Goal: Navigation & Orientation: Find specific page/section

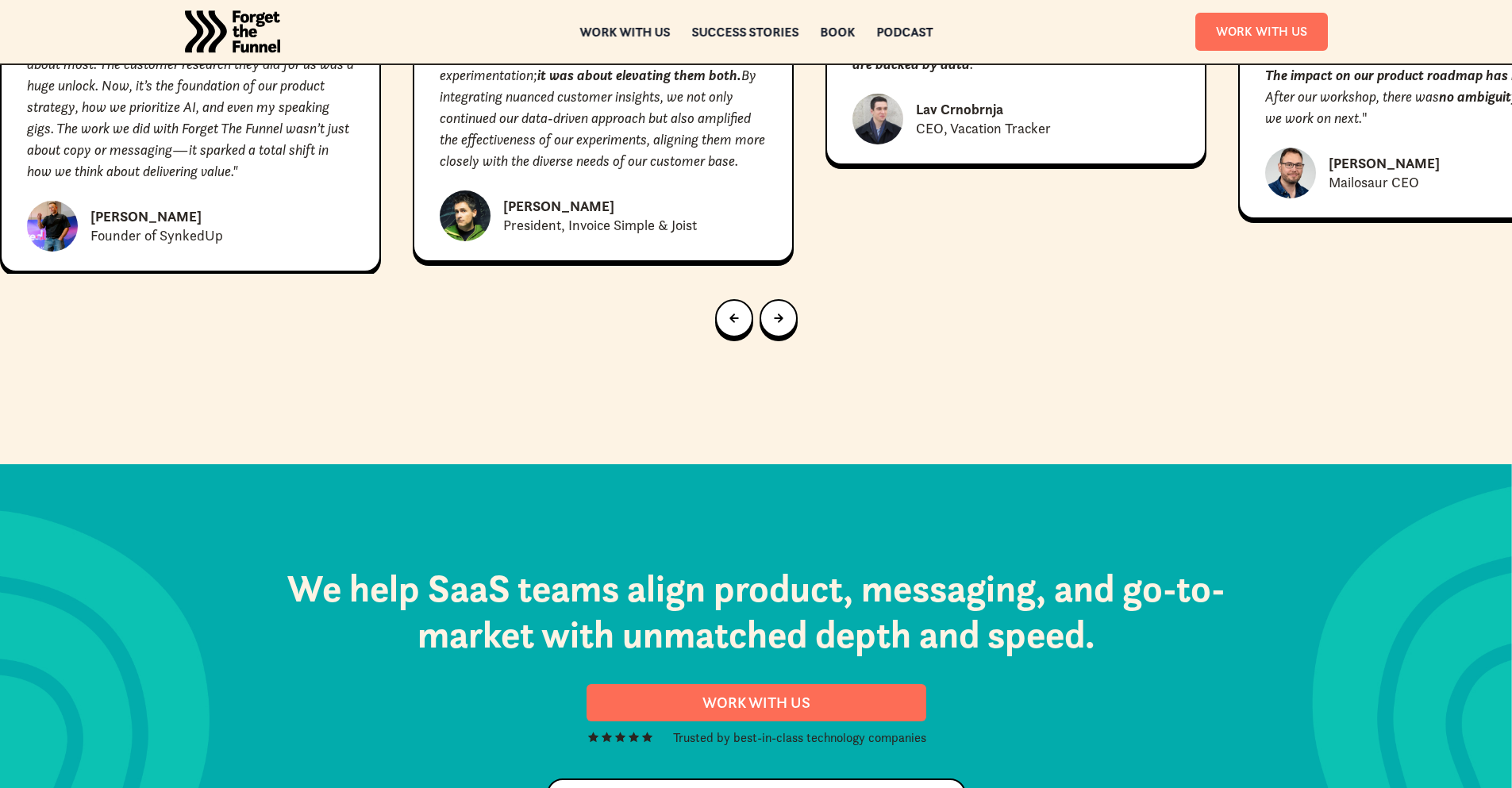
scroll to position [8117, 0]
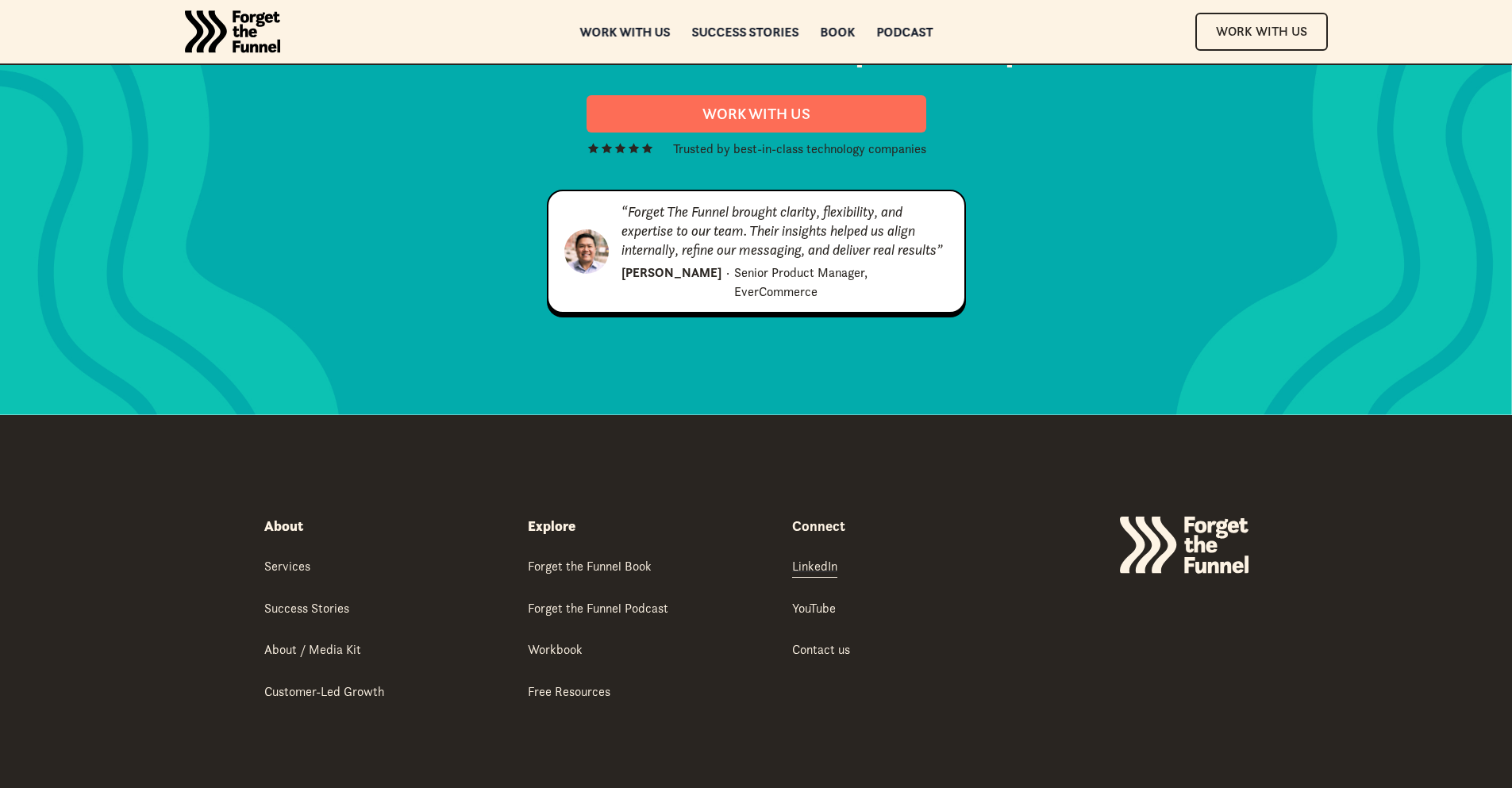
click at [805, 557] on div "LinkedIn" at bounding box center [814, 566] width 46 height 17
click at [571, 632] on div "About Services Success Stories About / Media Kit Customer-Led Growth Success st…" at bounding box center [756, 637] width 984 height 443
click at [569, 683] on div "Free Resources" at bounding box center [569, 692] width 83 height 17
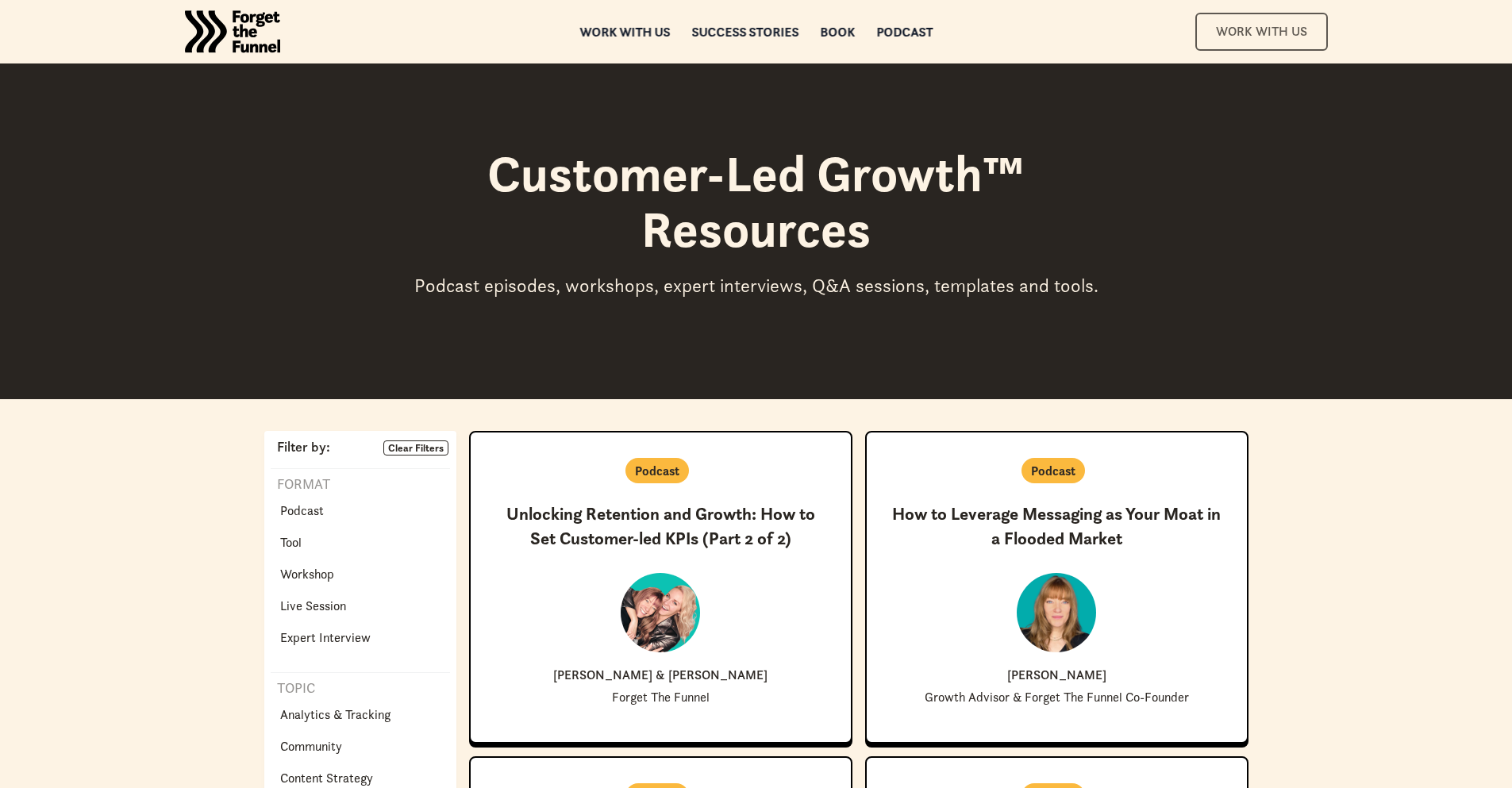
click at [1249, 43] on link "Work With Us" at bounding box center [1262, 31] width 132 height 37
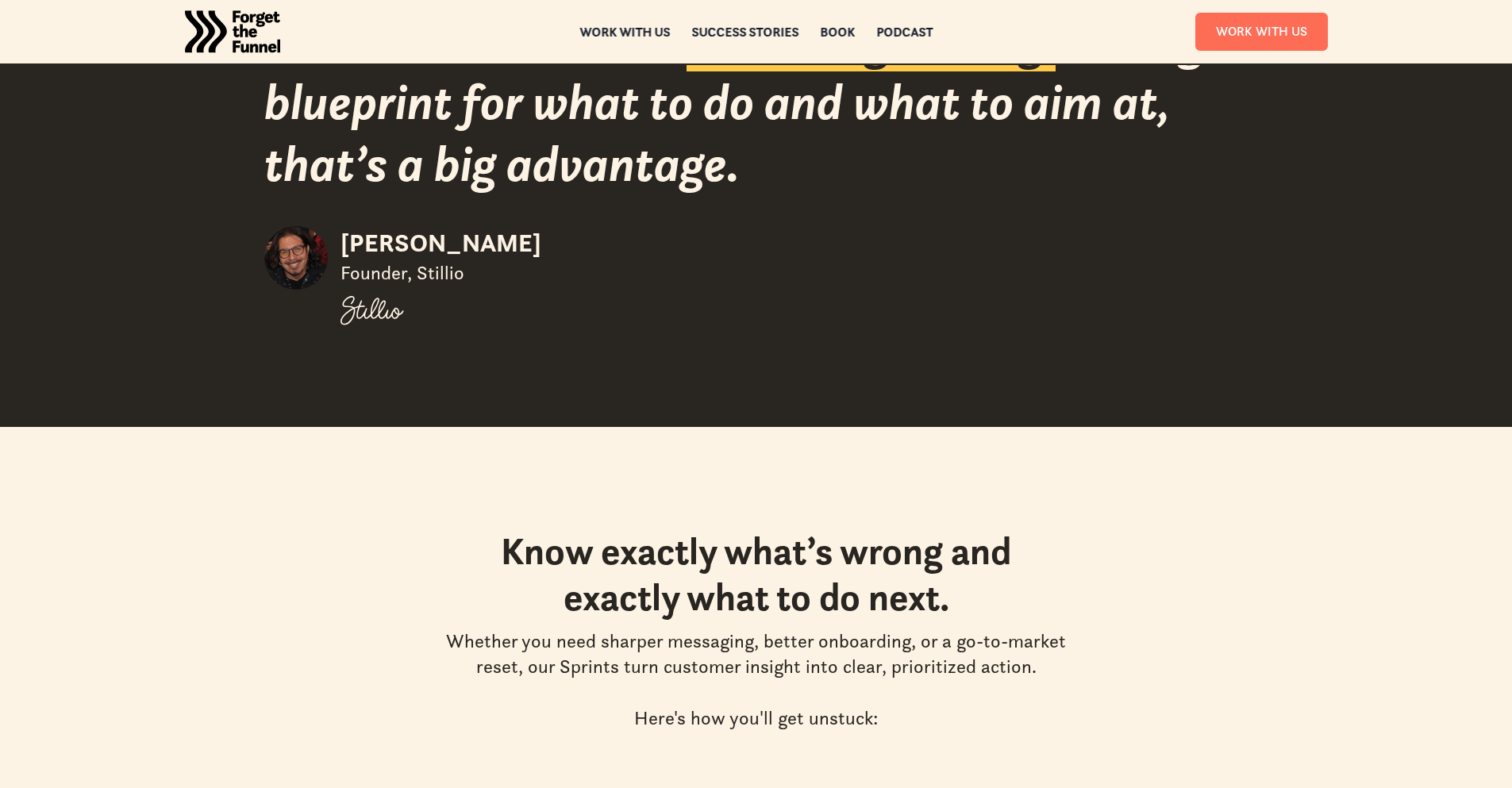
scroll to position [2285, 0]
